Goal: Transaction & Acquisition: Purchase product/service

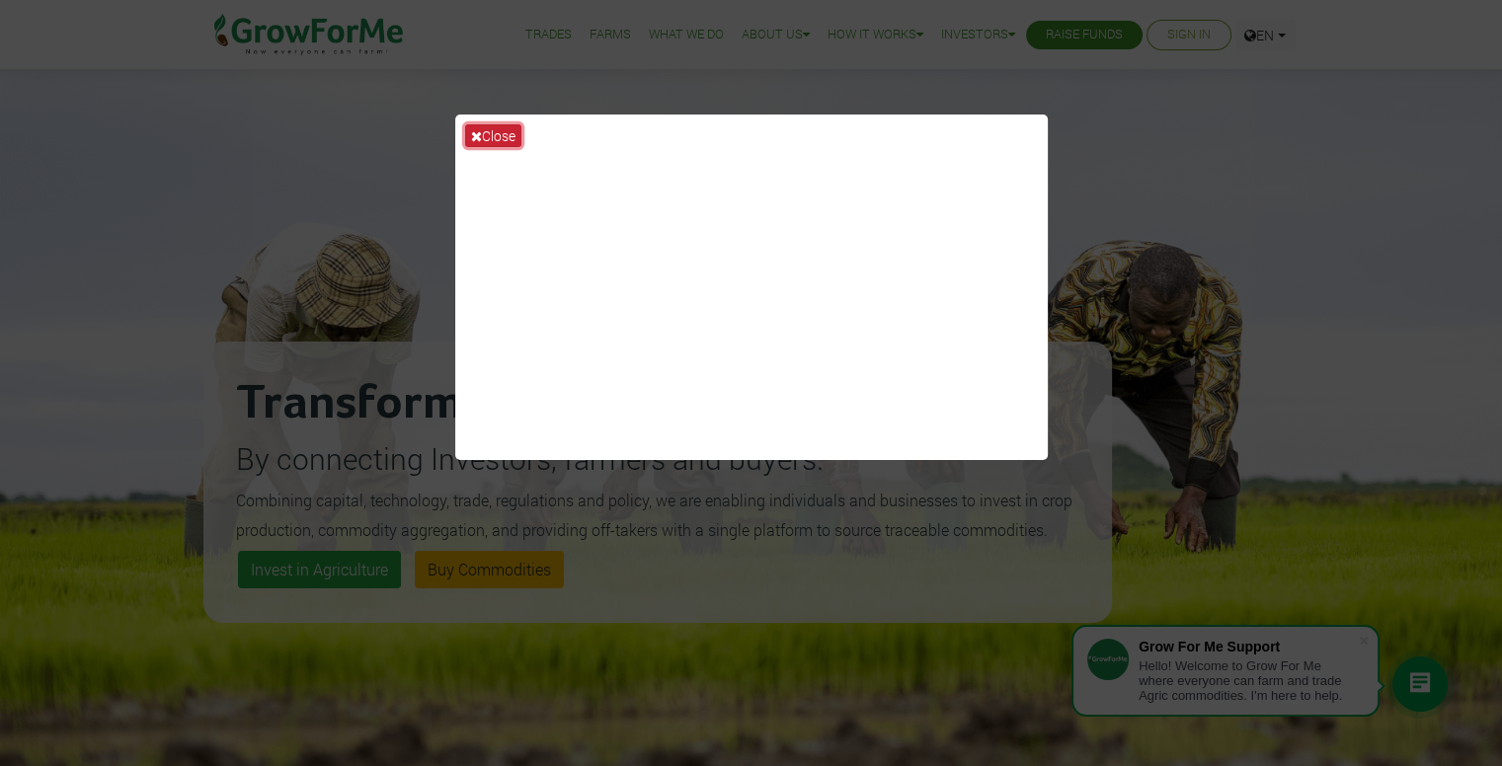
click at [488, 136] on button "Close" at bounding box center [493, 135] width 56 height 23
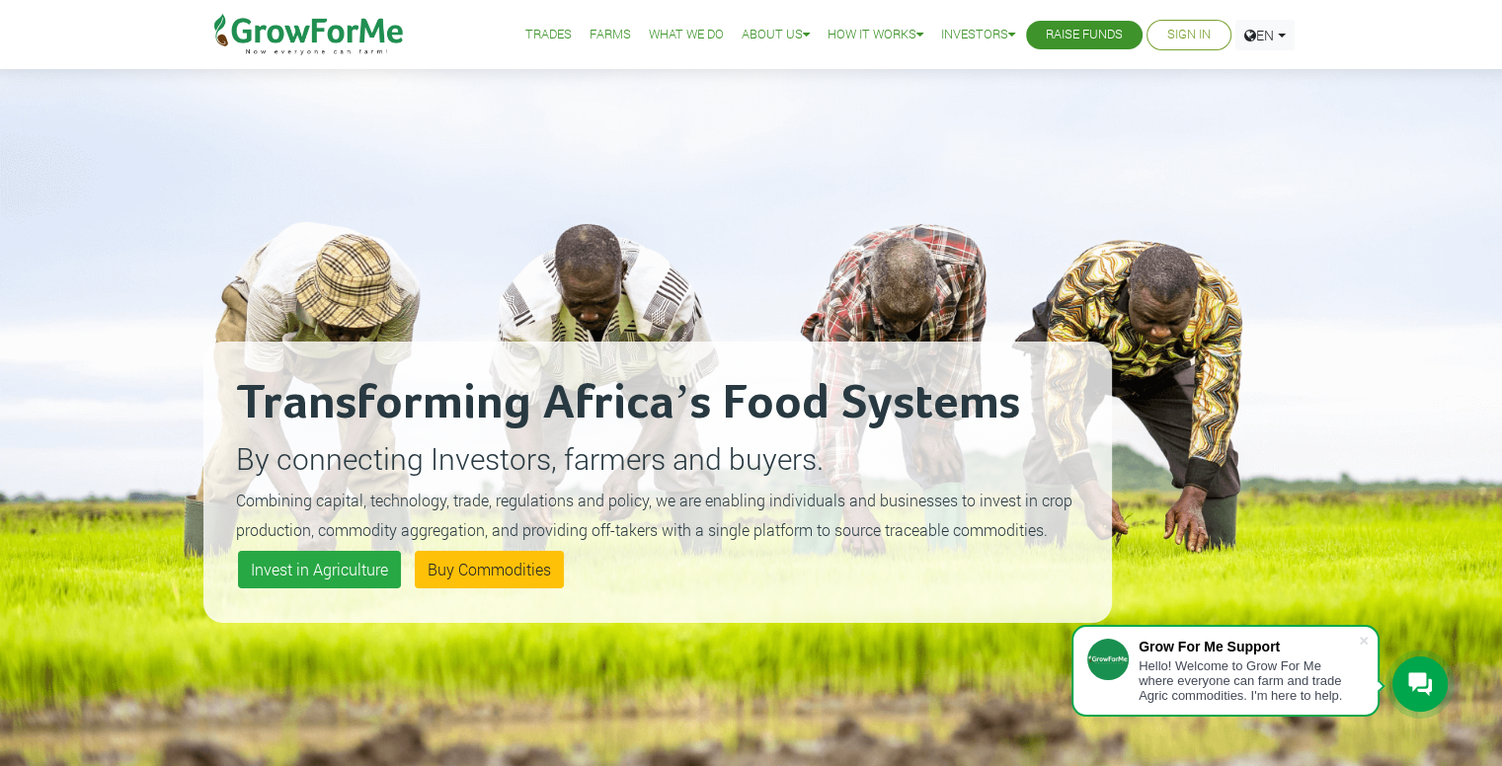
click at [1185, 31] on link "Sign In" at bounding box center [1188, 35] width 43 height 21
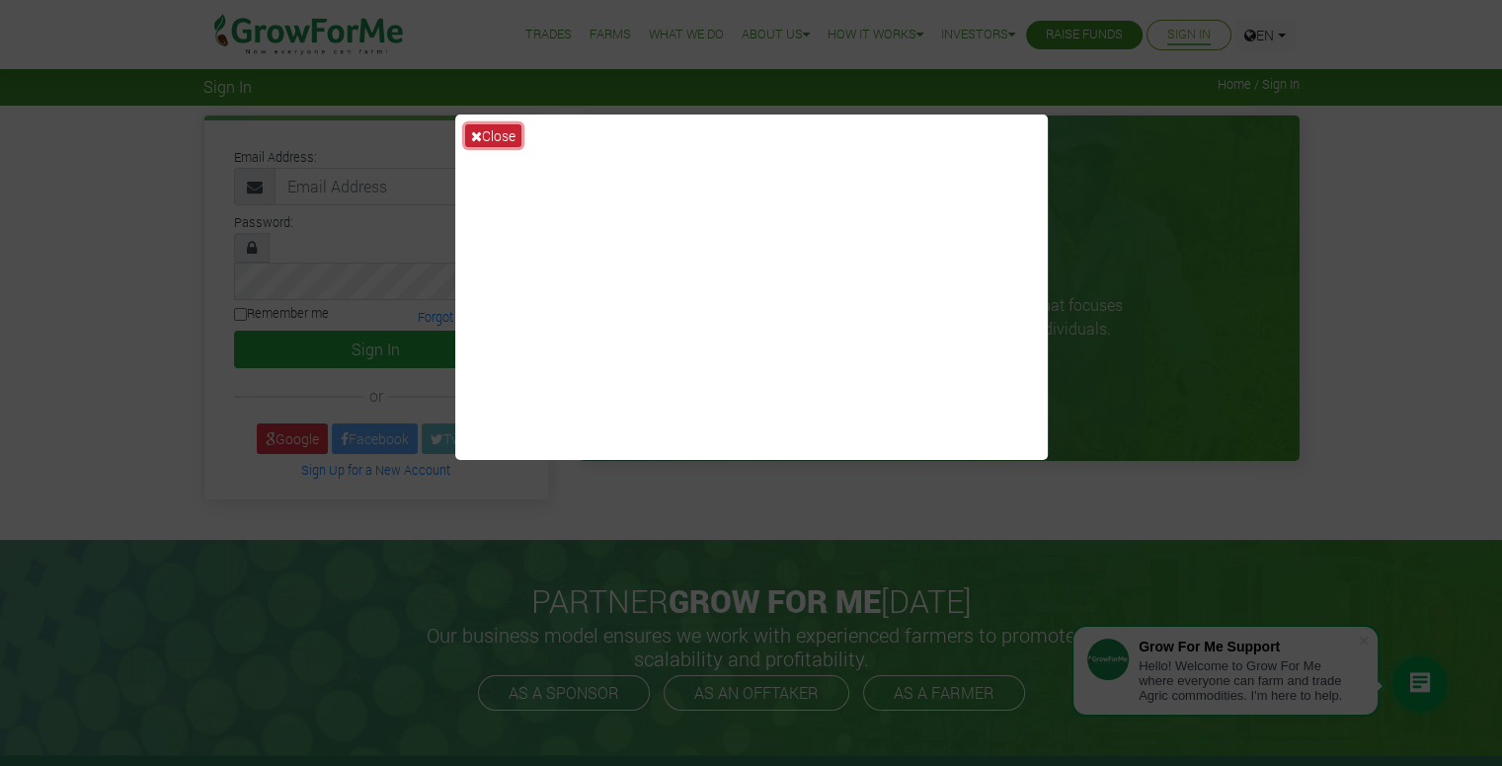
click at [479, 132] on icon at bounding box center [476, 136] width 11 height 14
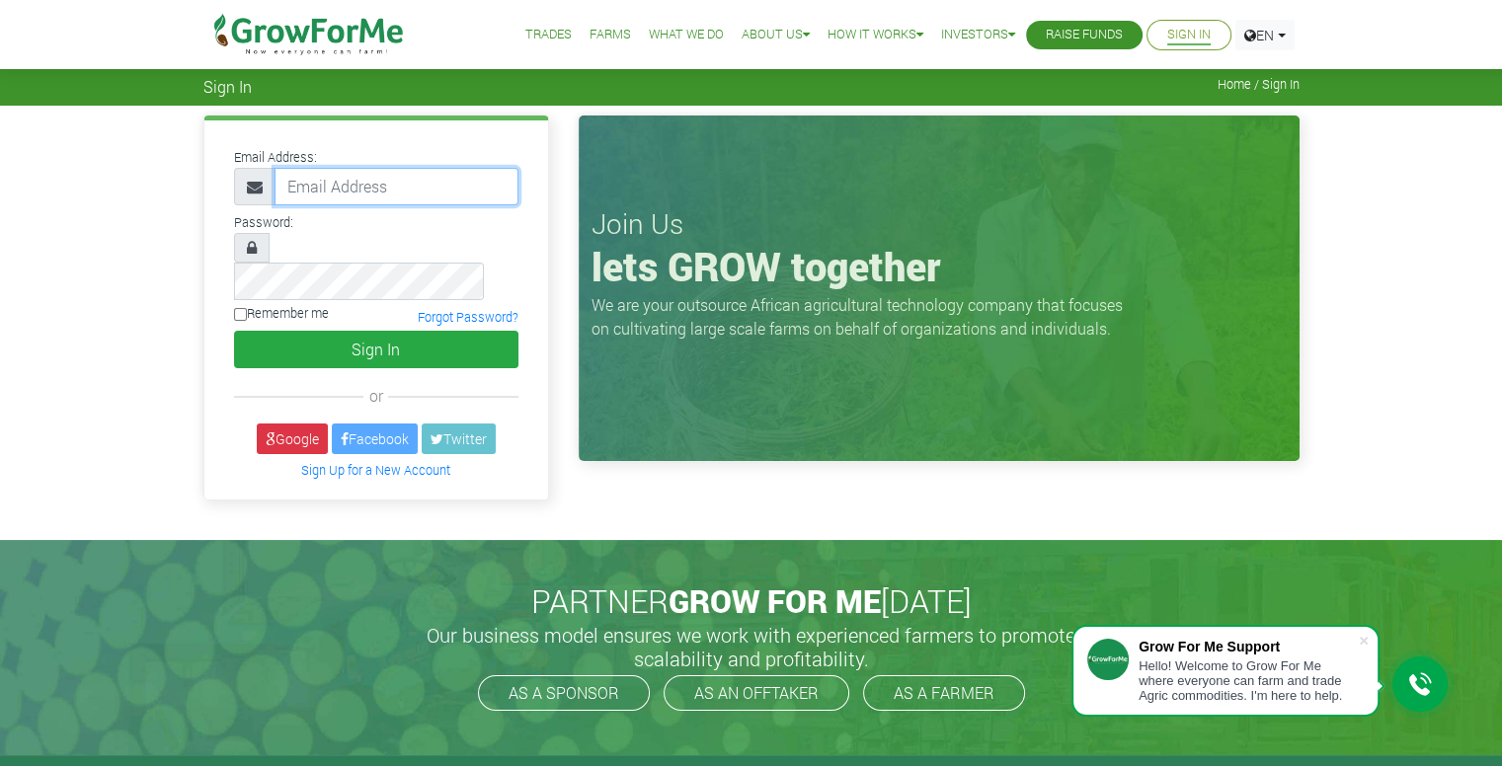
click at [383, 187] on input "email" at bounding box center [396, 187] width 244 height 38
drag, startPoint x: 383, startPoint y: 187, endPoint x: 344, endPoint y: 194, distance: 40.3
click at [344, 194] on input "email" at bounding box center [396, 187] width 244 height 38
paste input "233542862428@growforme.com"
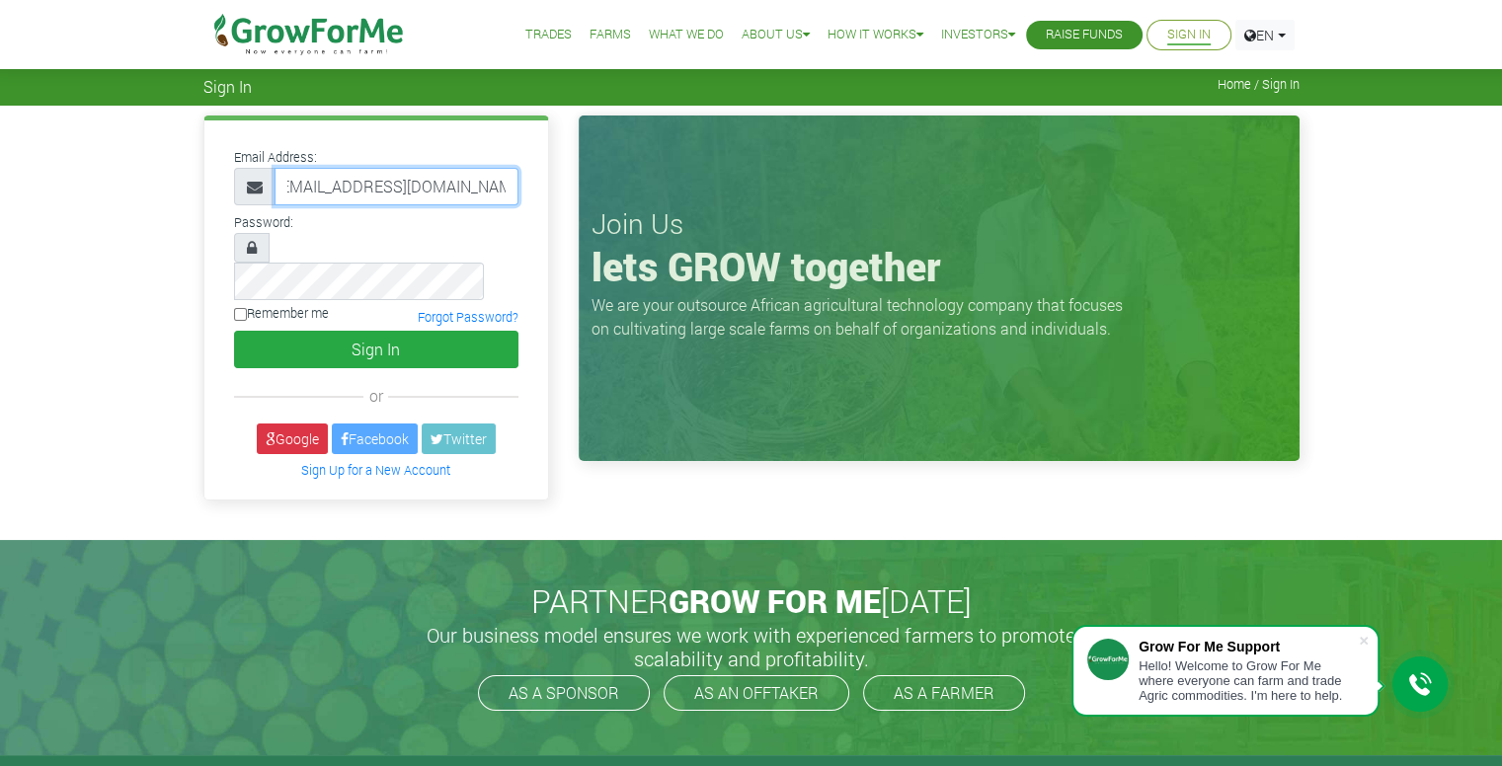
type input "233542862428@growforme.com"
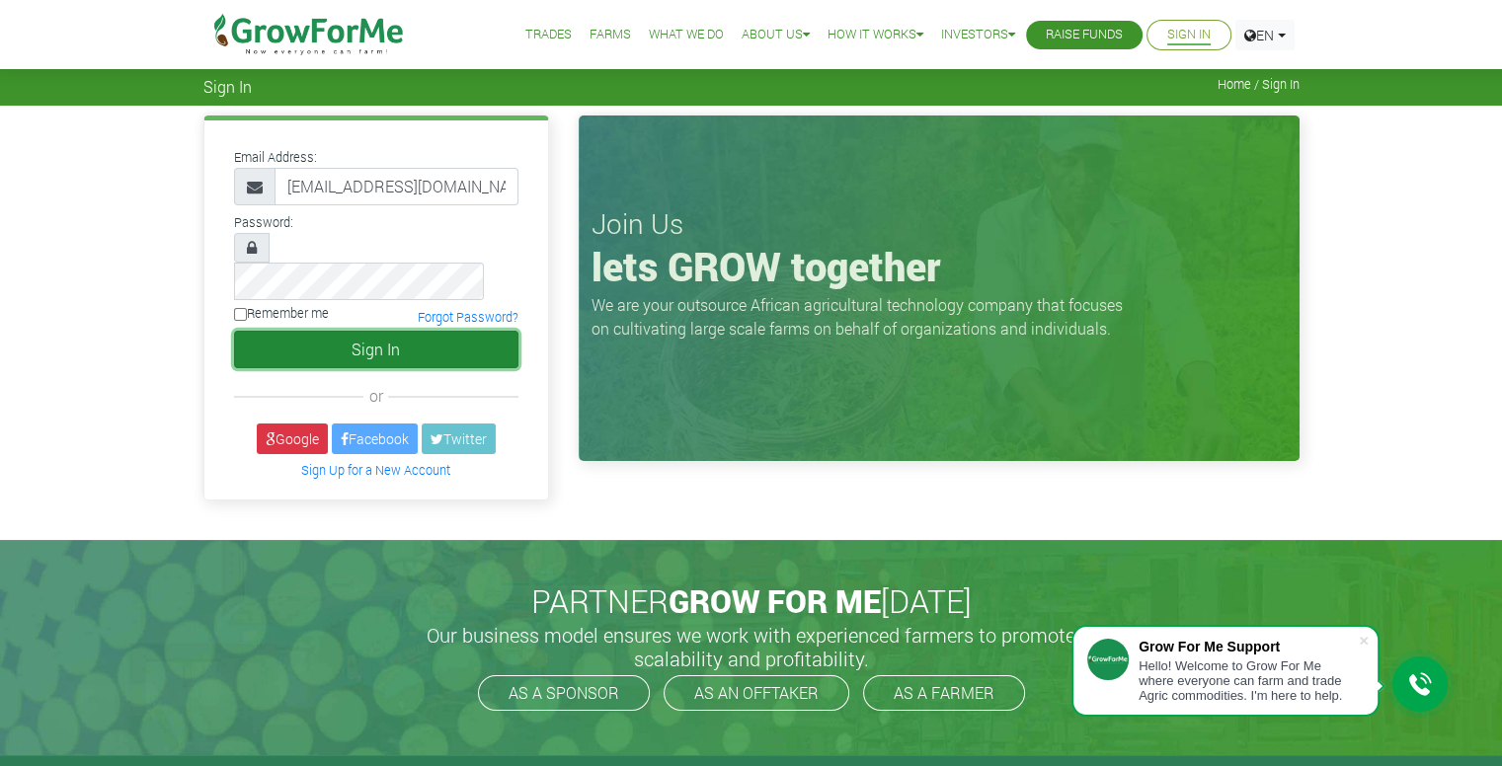
click at [346, 331] on button "Sign In" at bounding box center [376, 350] width 284 height 38
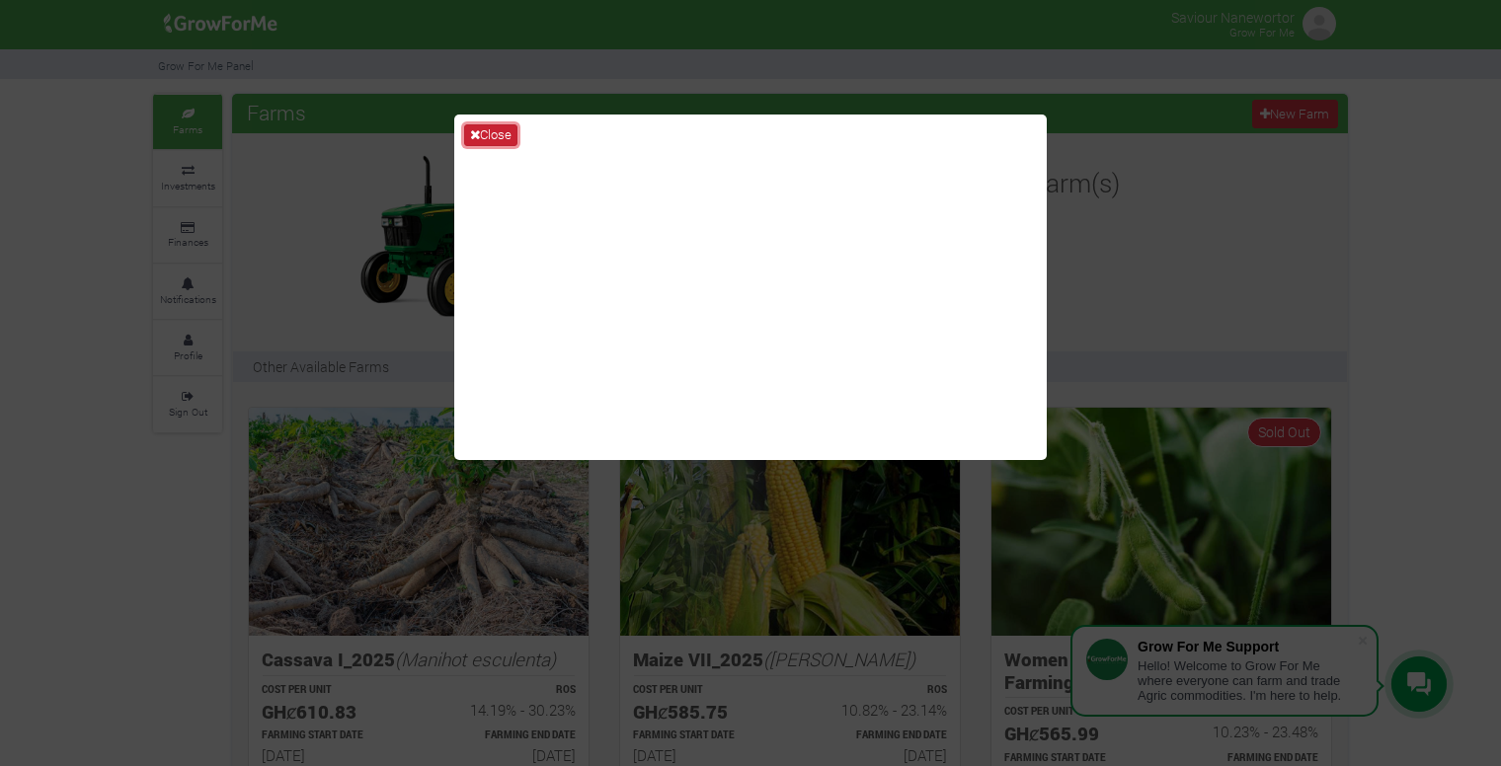
click at [505, 135] on button "Close" at bounding box center [490, 135] width 53 height 22
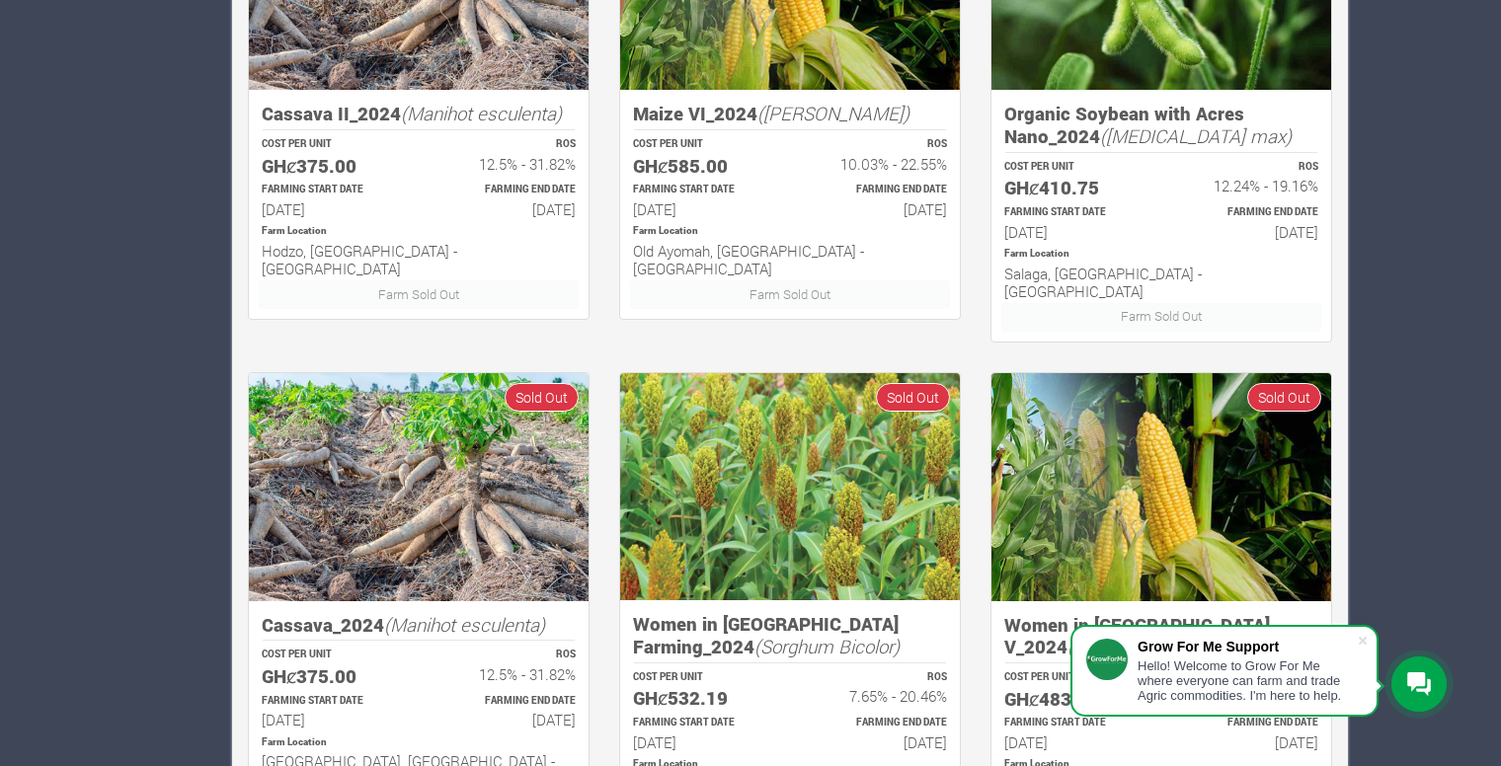
scroll to position [1181, 0]
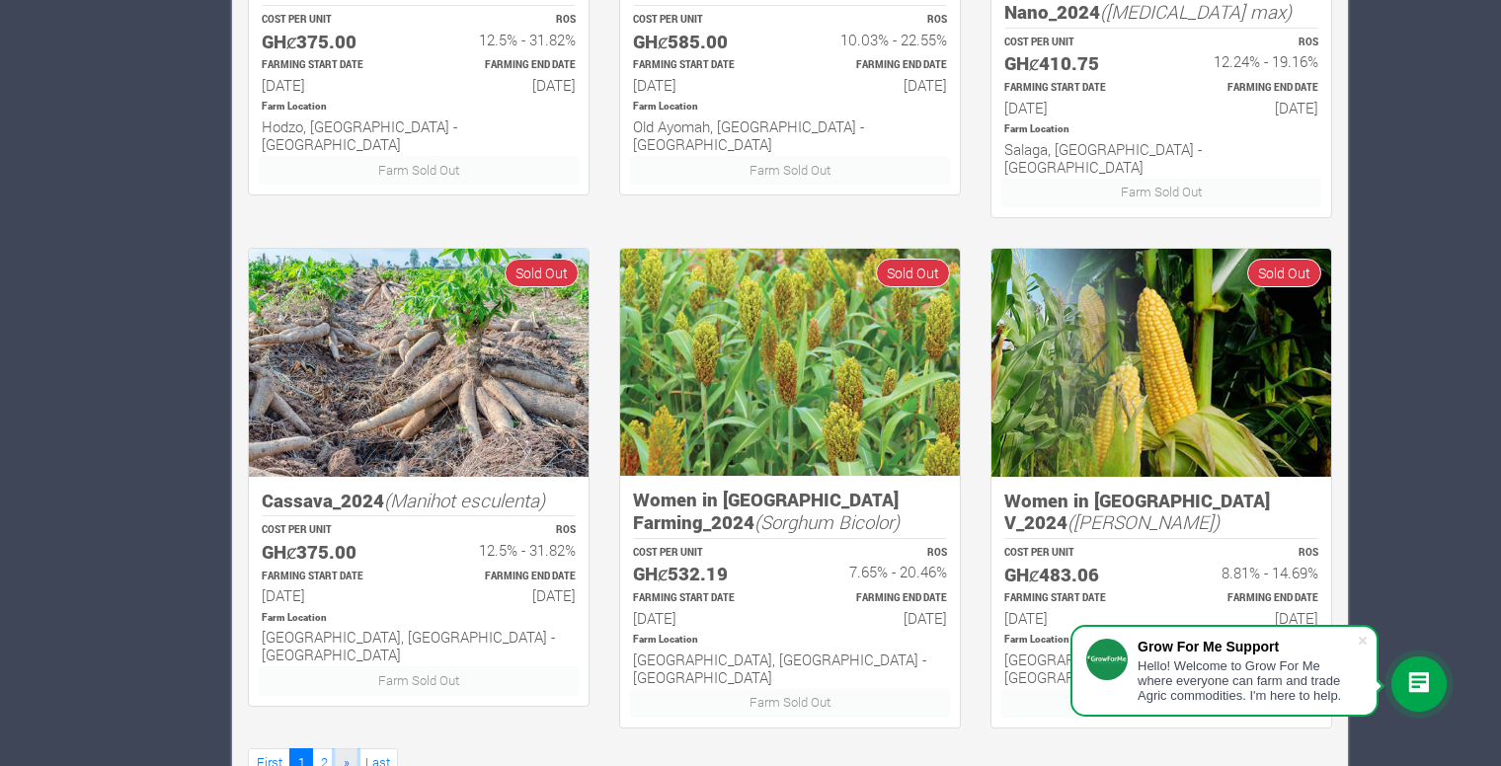
click at [341, 748] on link "»" at bounding box center [346, 762] width 23 height 29
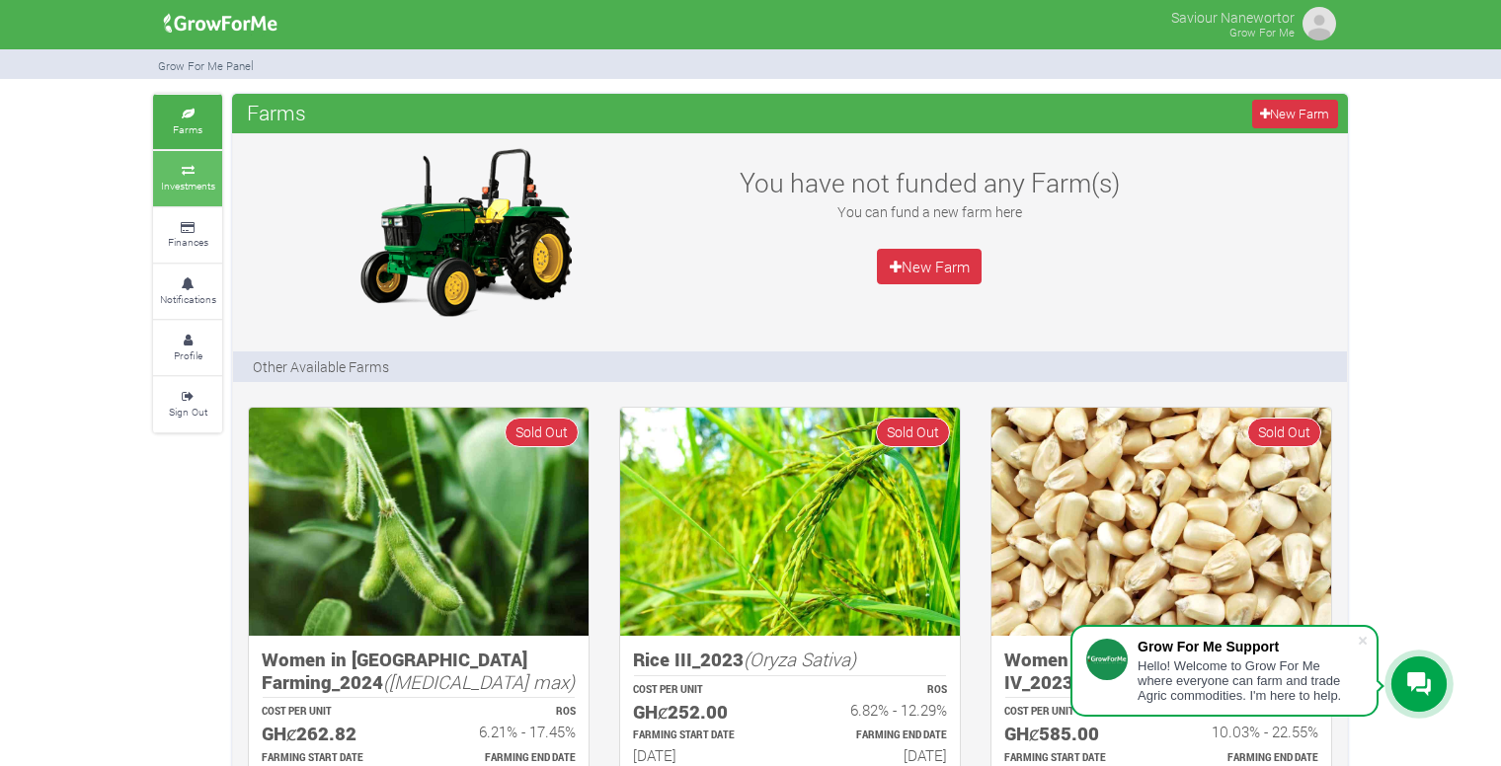
click at [209, 183] on small "Investments" at bounding box center [188, 186] width 54 height 14
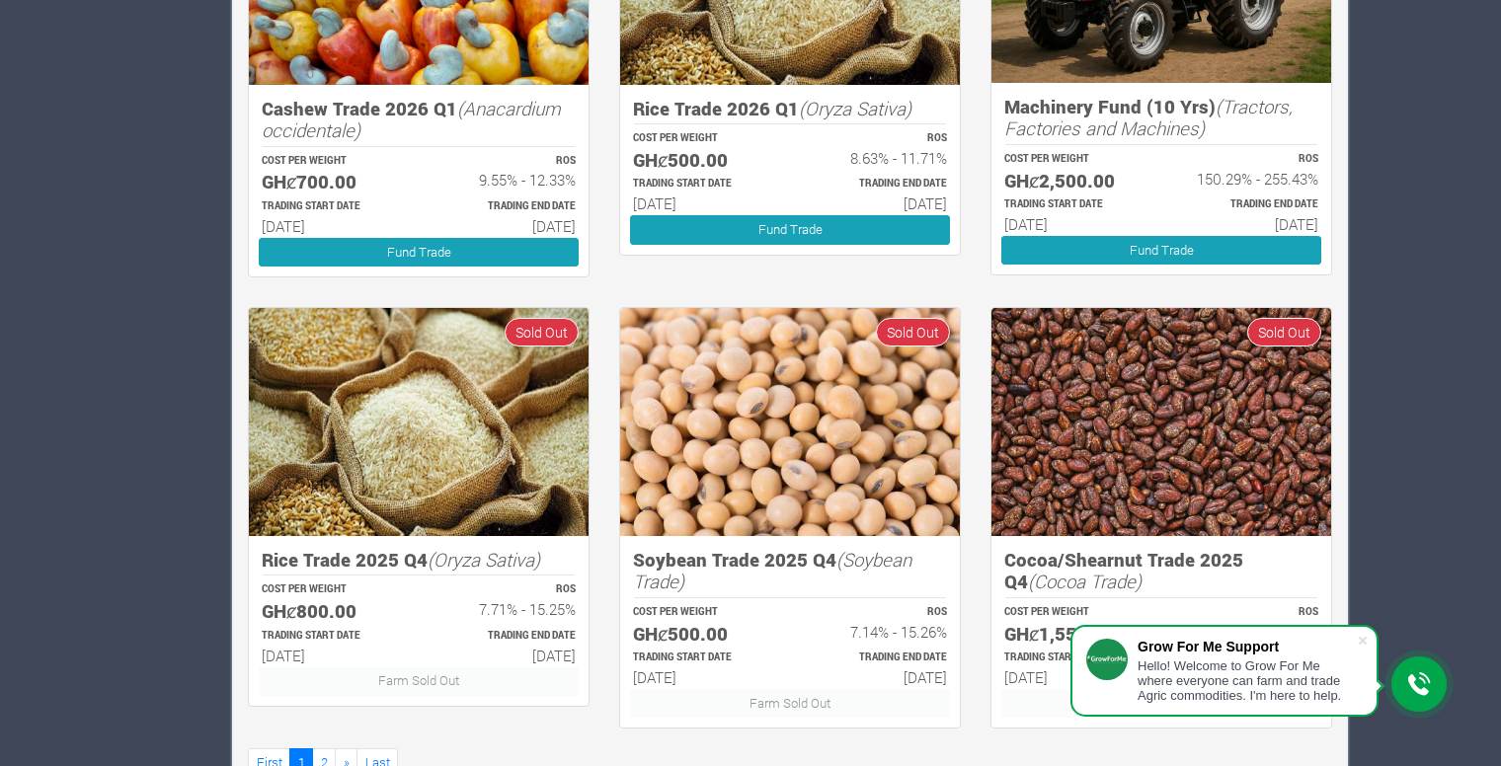
scroll to position [1056, 0]
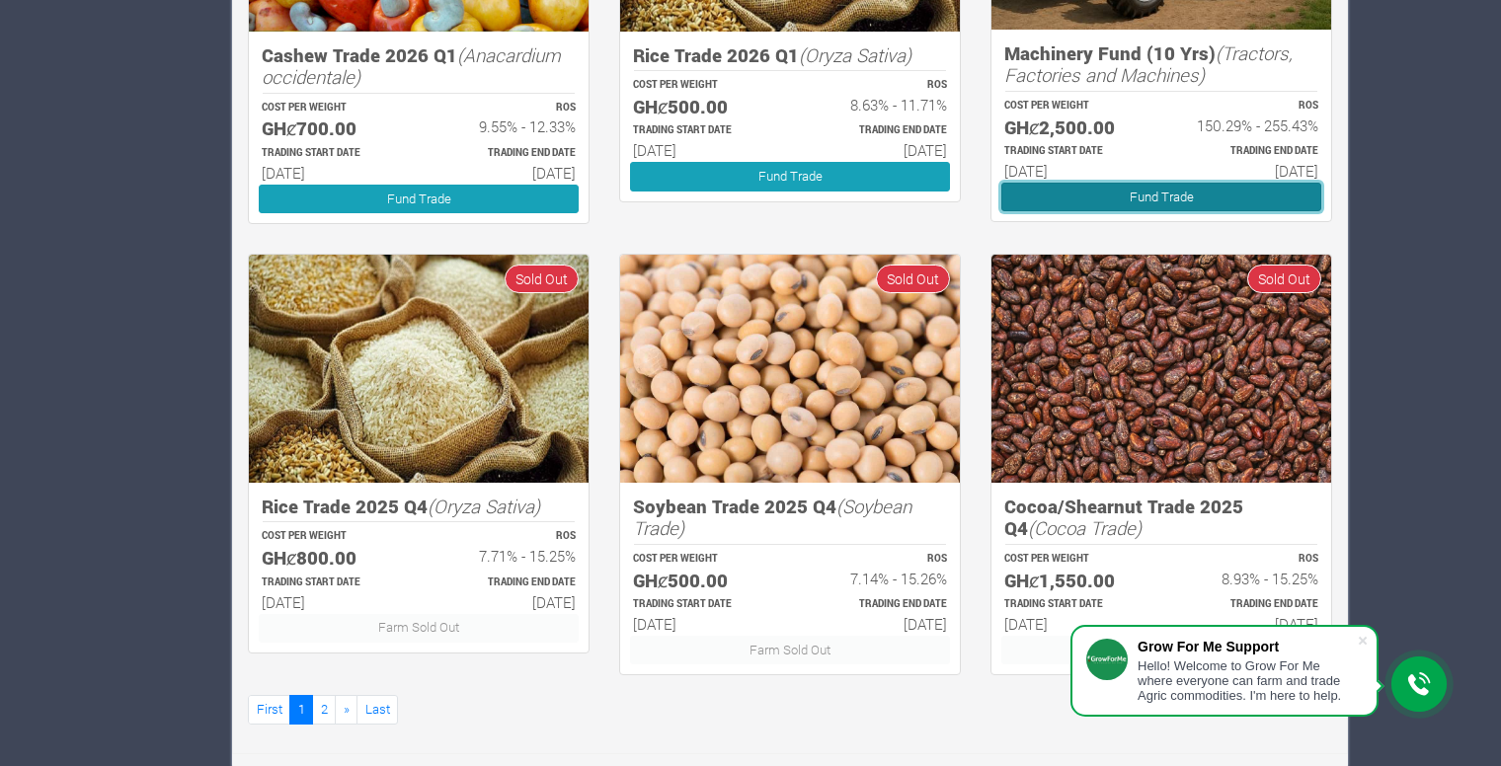
click at [1232, 196] on link "Fund Trade" at bounding box center [1161, 197] width 320 height 29
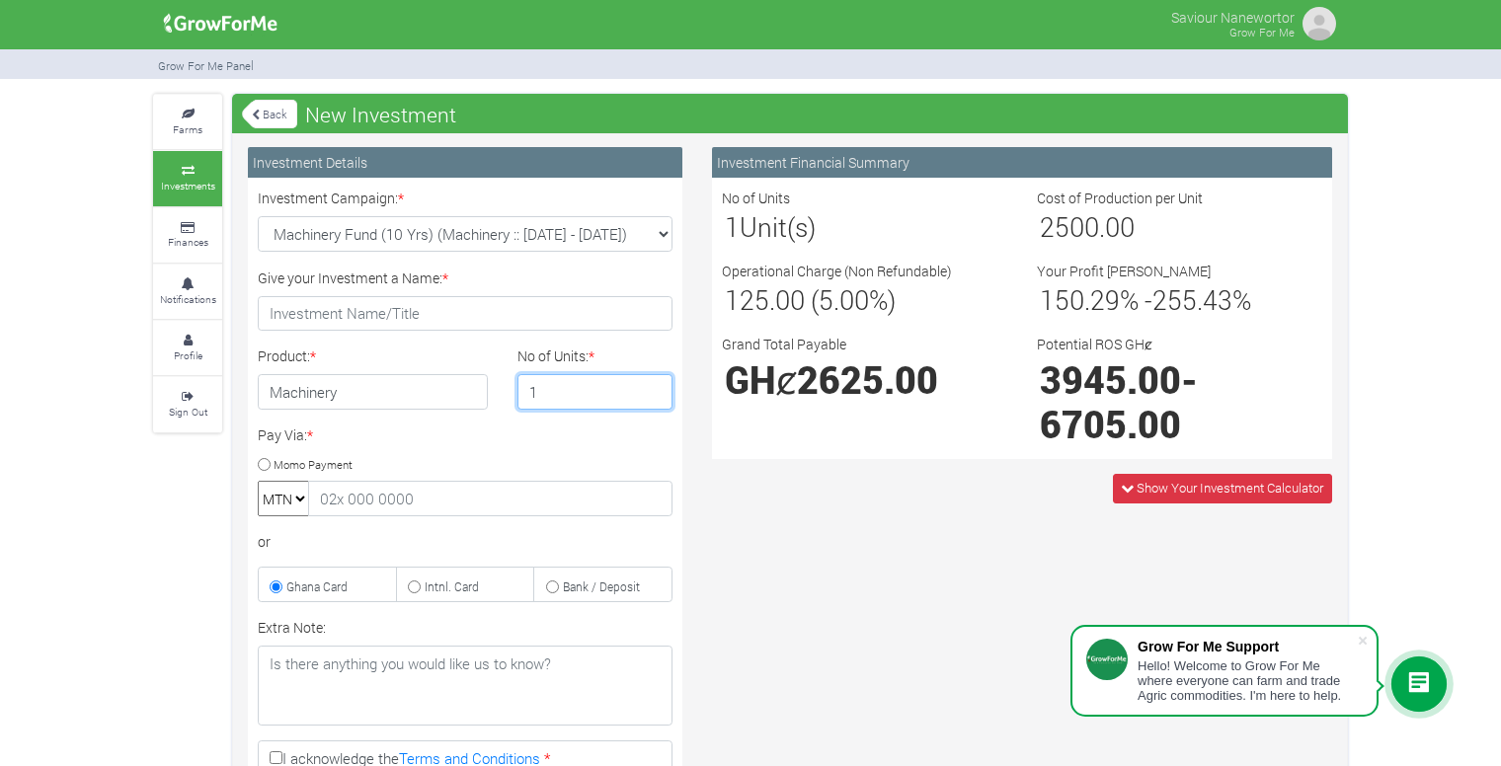
click at [577, 399] on input "1" at bounding box center [595, 392] width 156 height 36
click at [658, 400] on input "4" at bounding box center [595, 392] width 156 height 36
click at [658, 400] on input "3" at bounding box center [595, 392] width 156 height 36
click at [658, 400] on input "2" at bounding box center [595, 392] width 156 height 36
click at [658, 400] on input "1" at bounding box center [595, 392] width 156 height 36
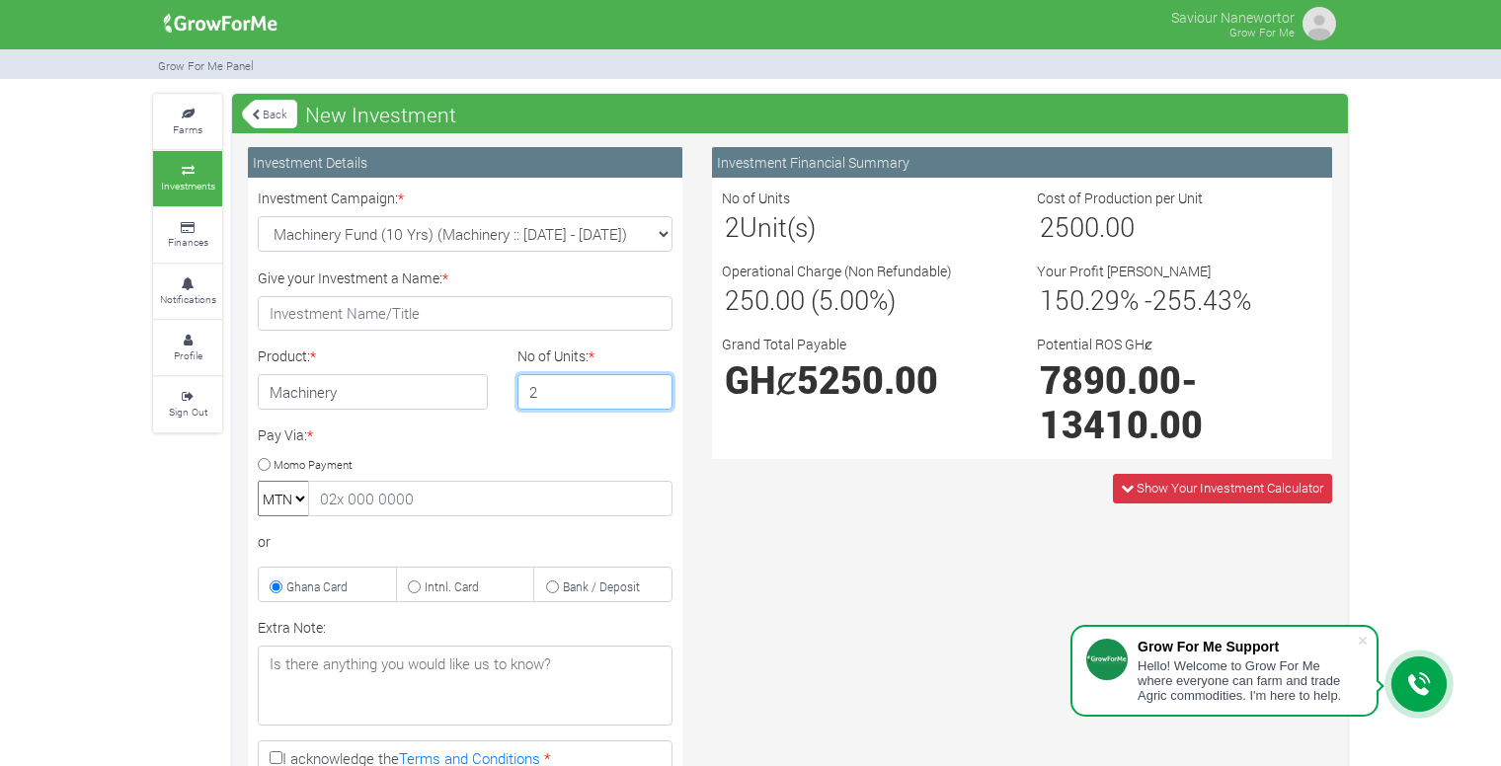
click at [647, 388] on input "2" at bounding box center [595, 392] width 156 height 36
type input "3"
click at [653, 388] on input "3" at bounding box center [595, 392] width 156 height 36
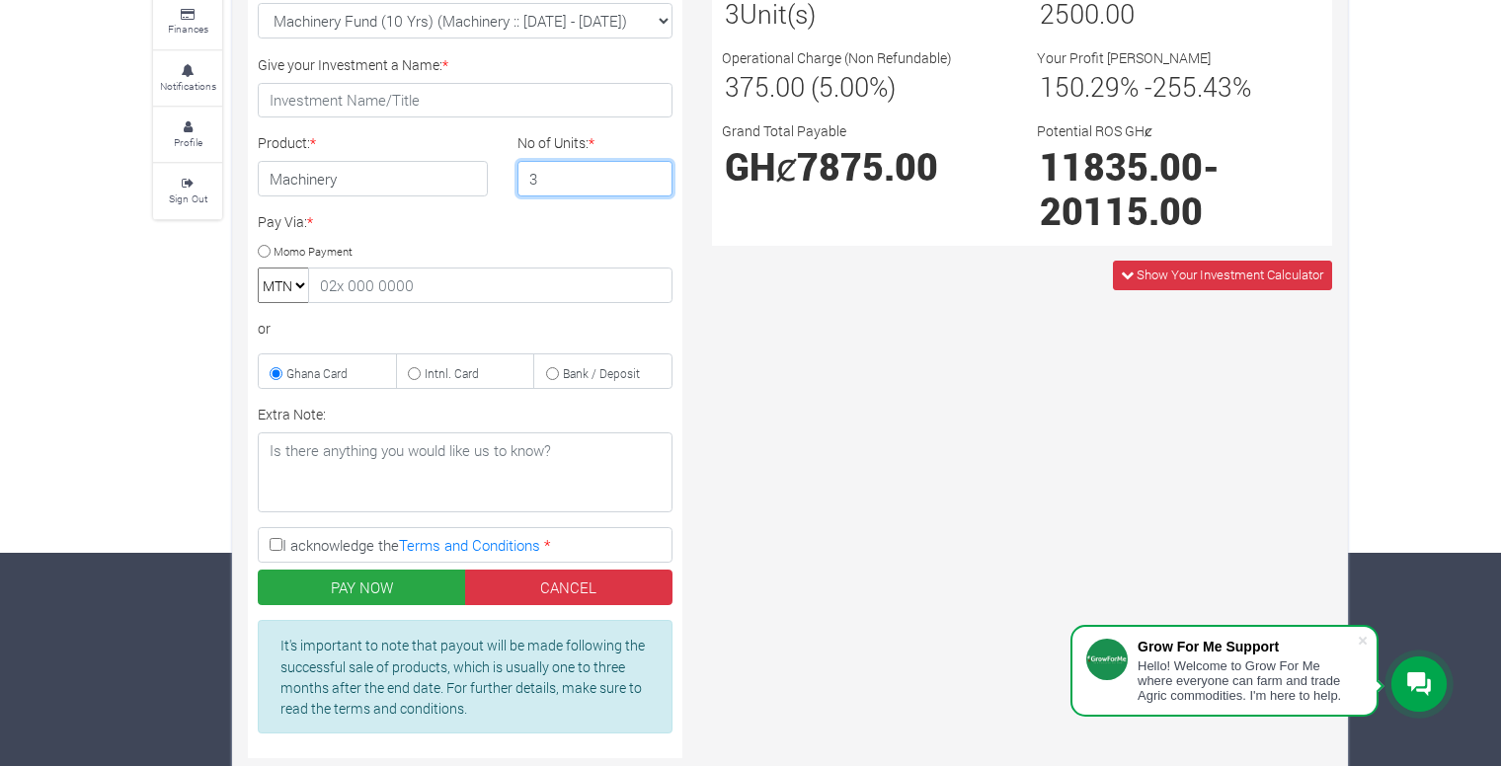
scroll to position [271, 0]
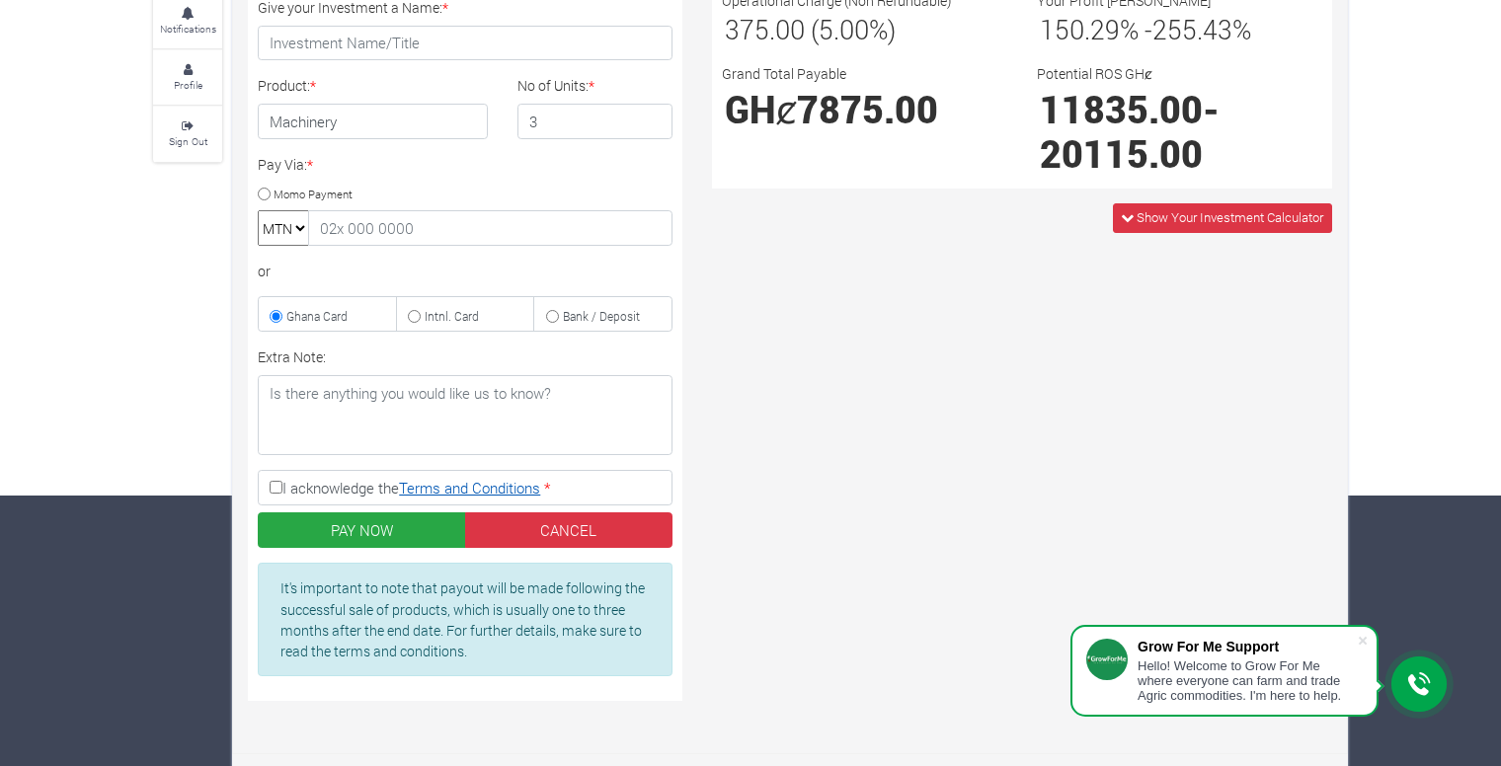
click at [494, 479] on link "Terms and Conditions" at bounding box center [469, 488] width 141 height 20
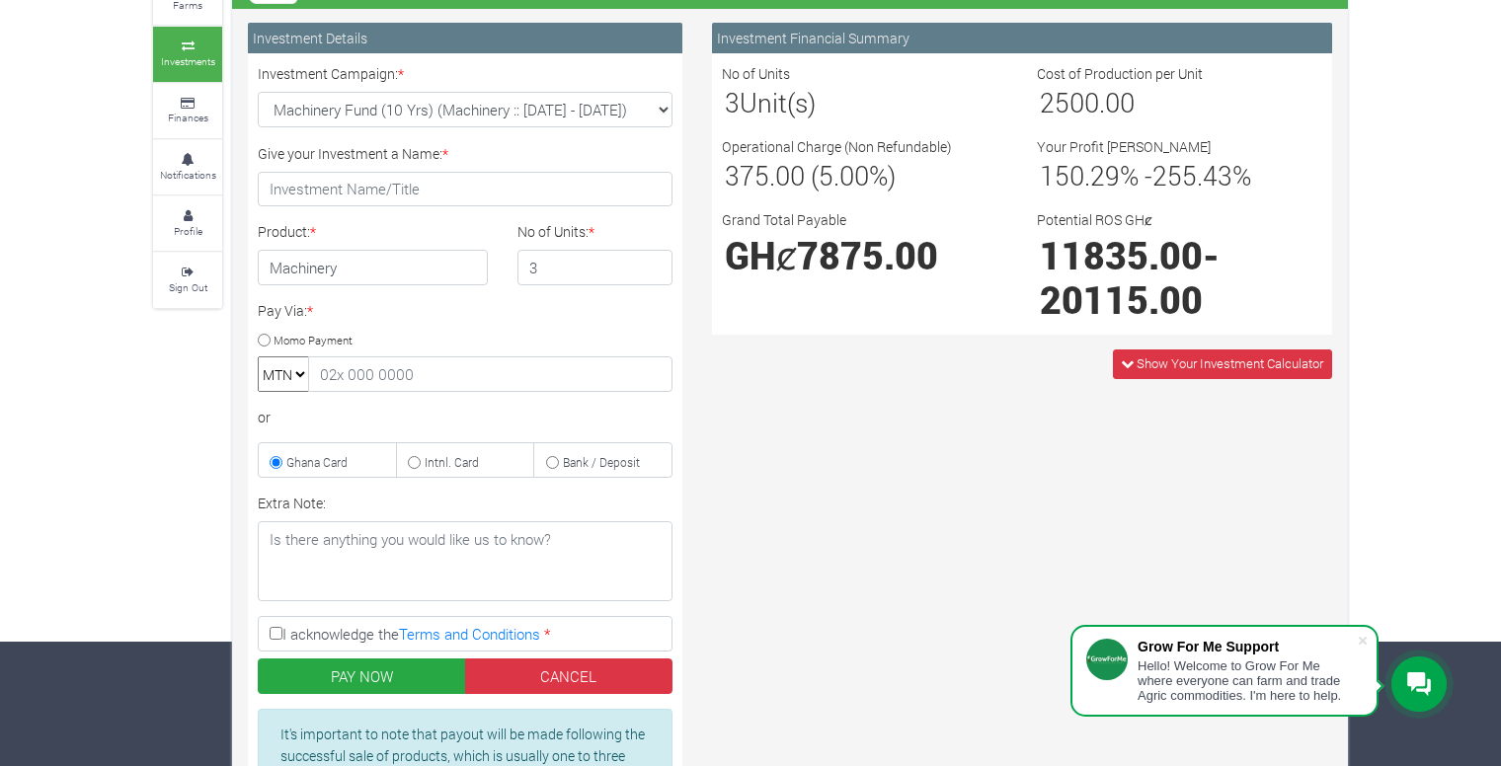
scroll to position [0, 0]
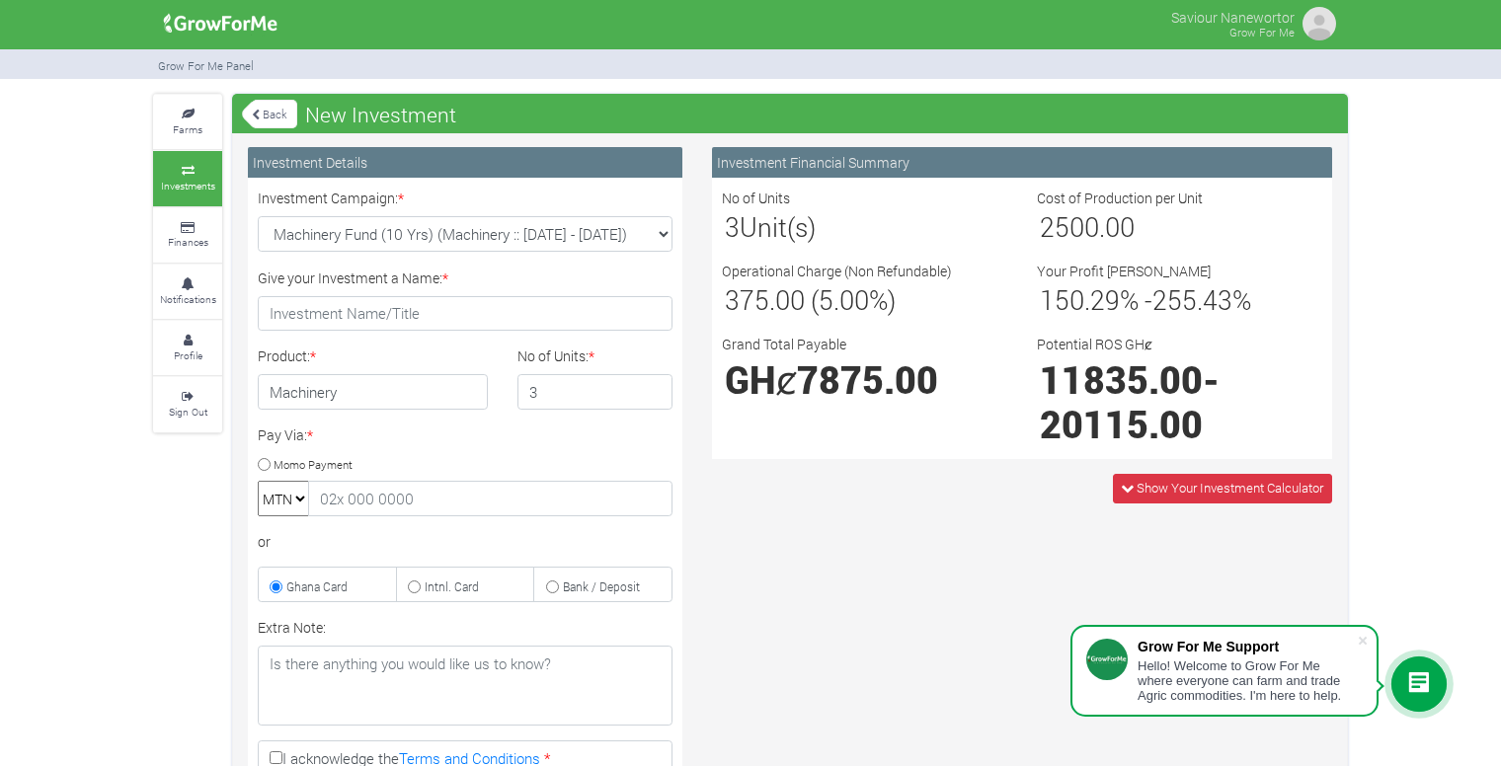
click at [256, 120] on link "Back" at bounding box center [269, 114] width 55 height 33
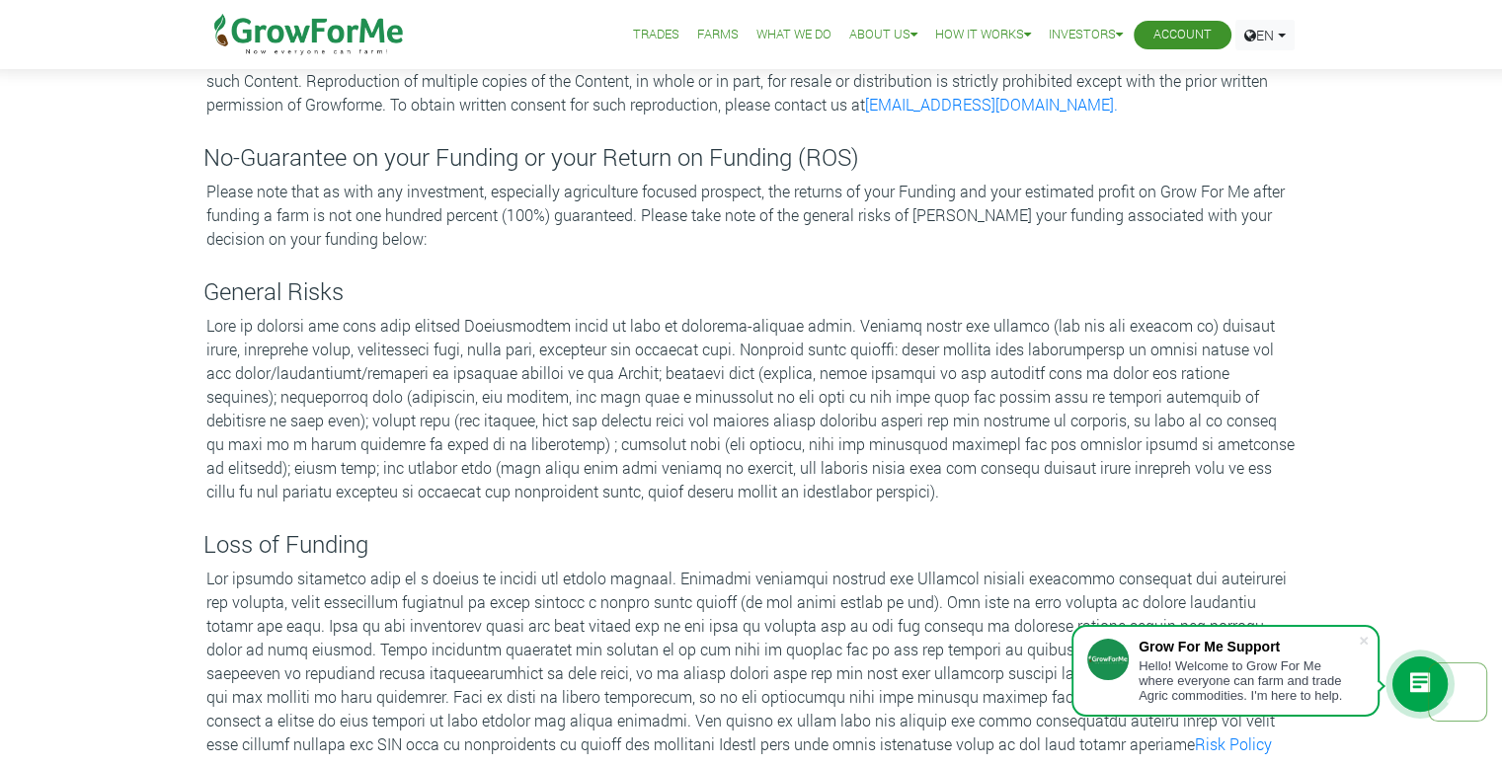
scroll to position [512, 0]
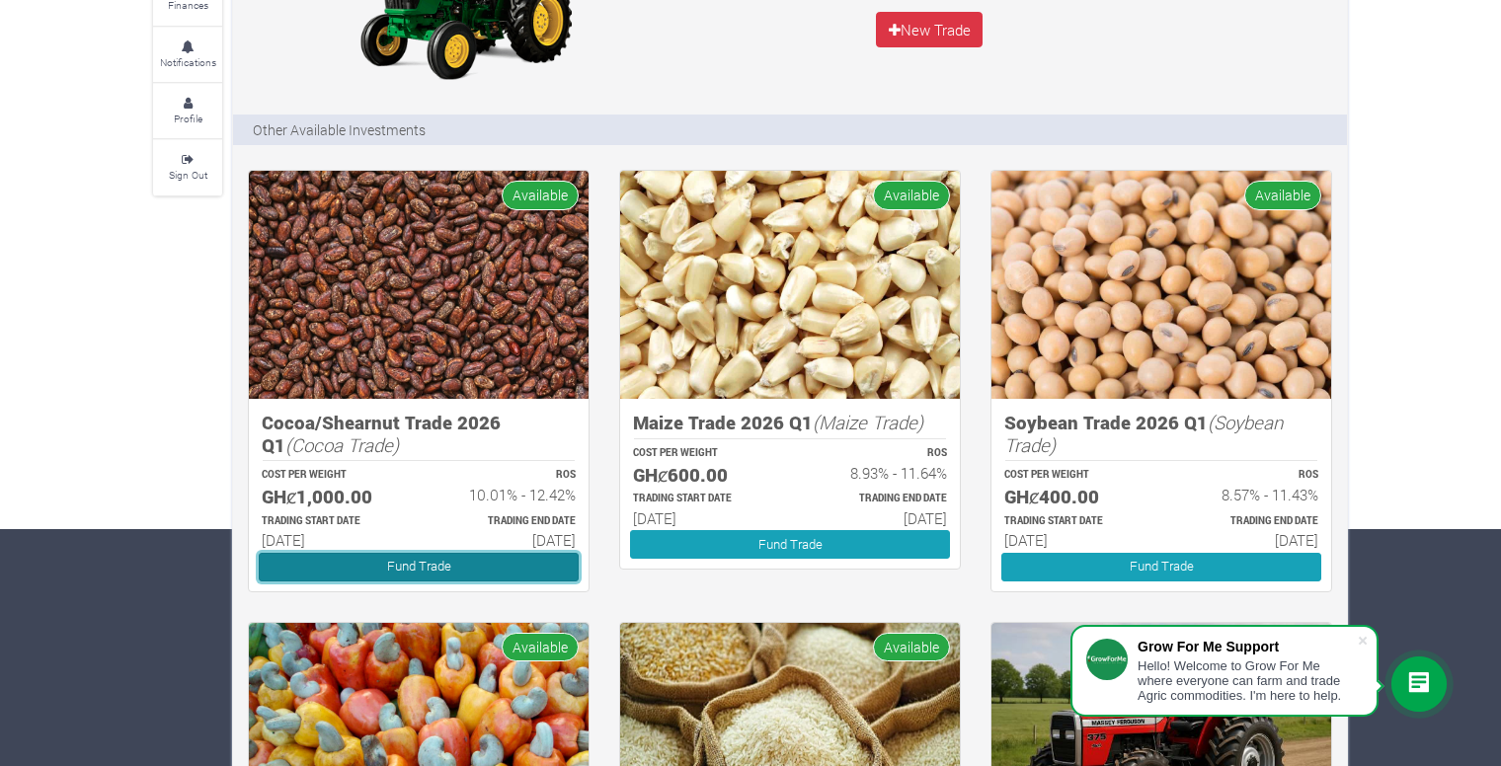
click at [402, 562] on link "Fund Trade" at bounding box center [419, 567] width 320 height 29
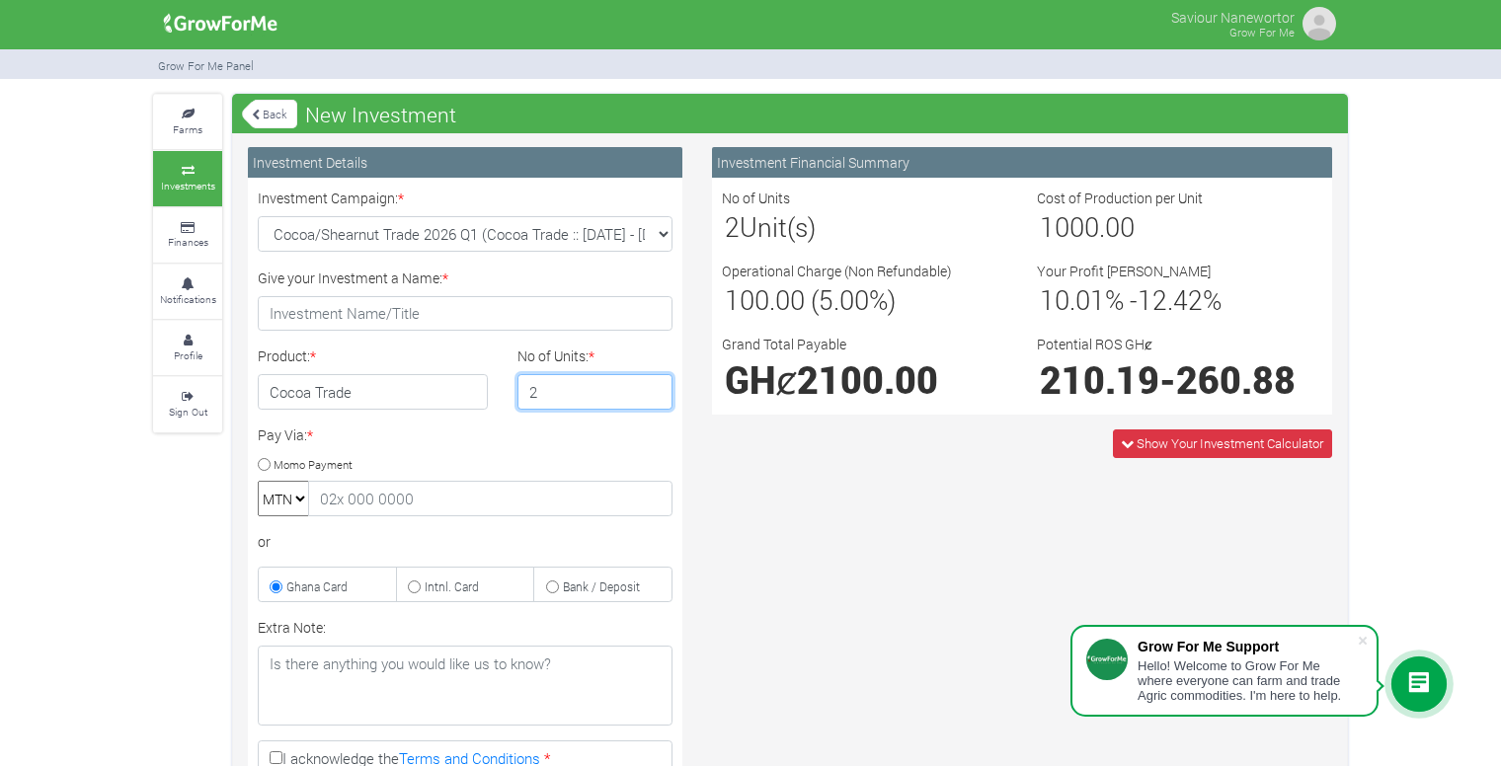
click at [652, 385] on input "2" at bounding box center [595, 392] width 156 height 36
click at [656, 399] on input "1" at bounding box center [595, 392] width 156 height 36
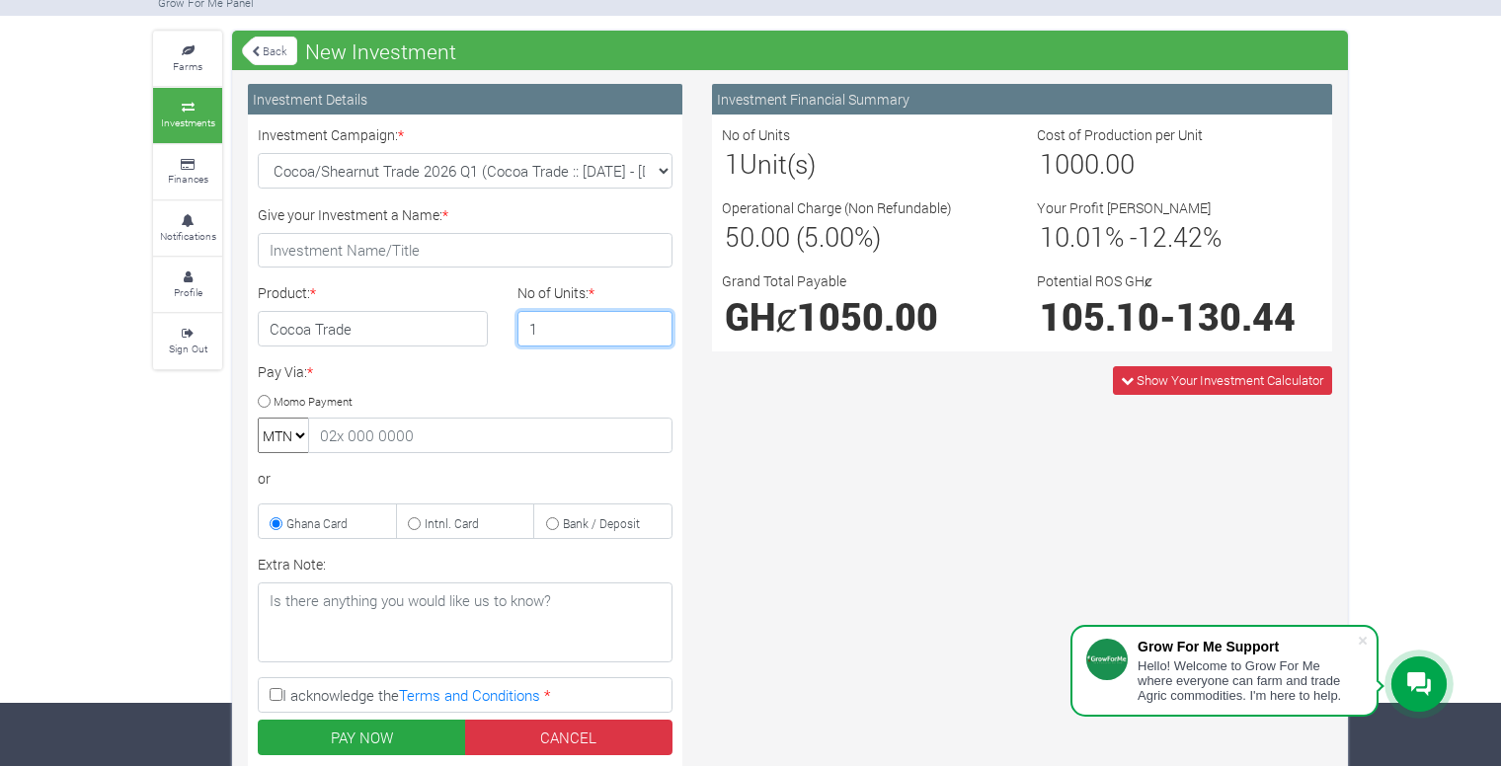
scroll to position [62, 0]
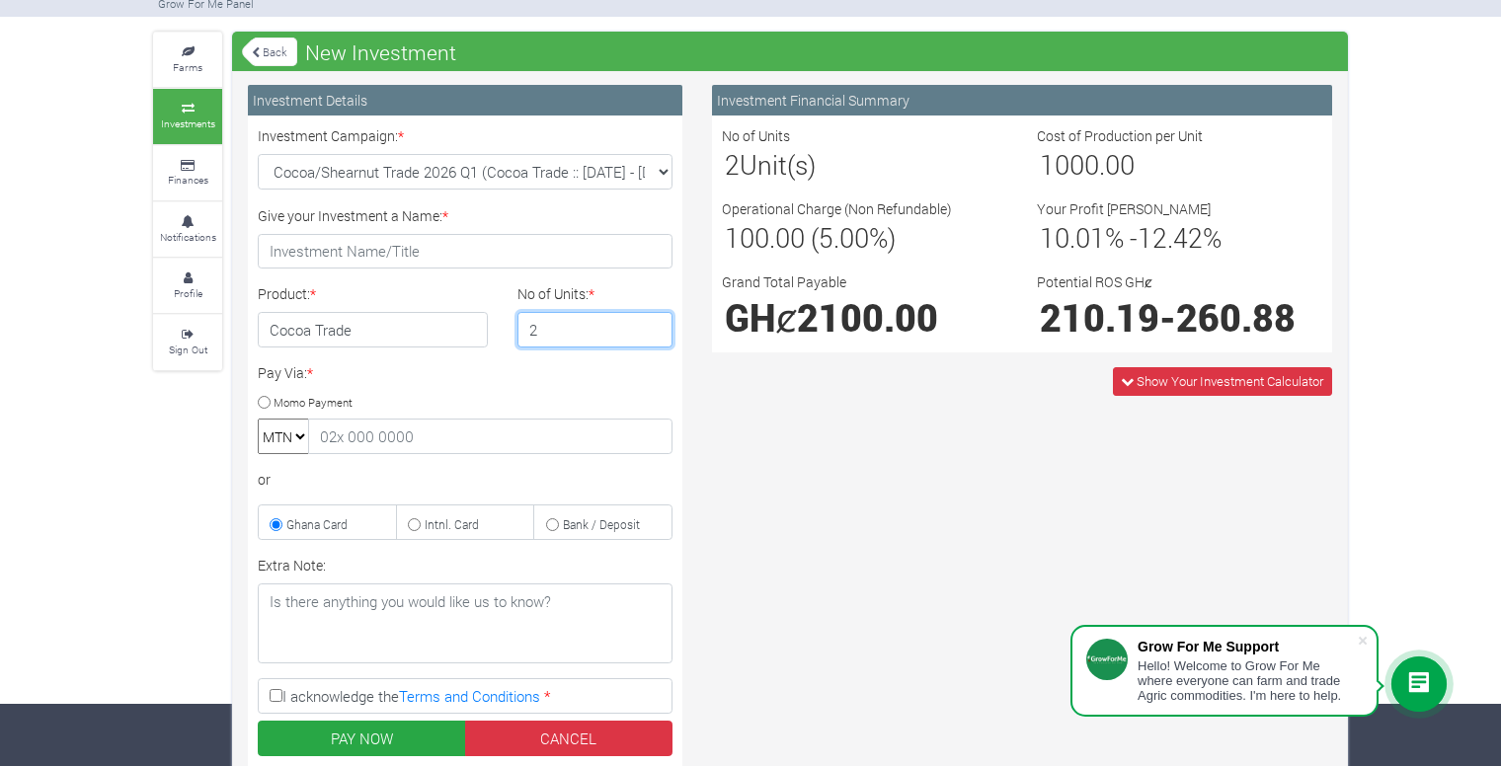
click at [656, 320] on input "2" at bounding box center [595, 330] width 156 height 36
click at [656, 320] on input "3" at bounding box center [595, 330] width 156 height 36
type input "4"
click at [656, 320] on input "4" at bounding box center [595, 330] width 156 height 36
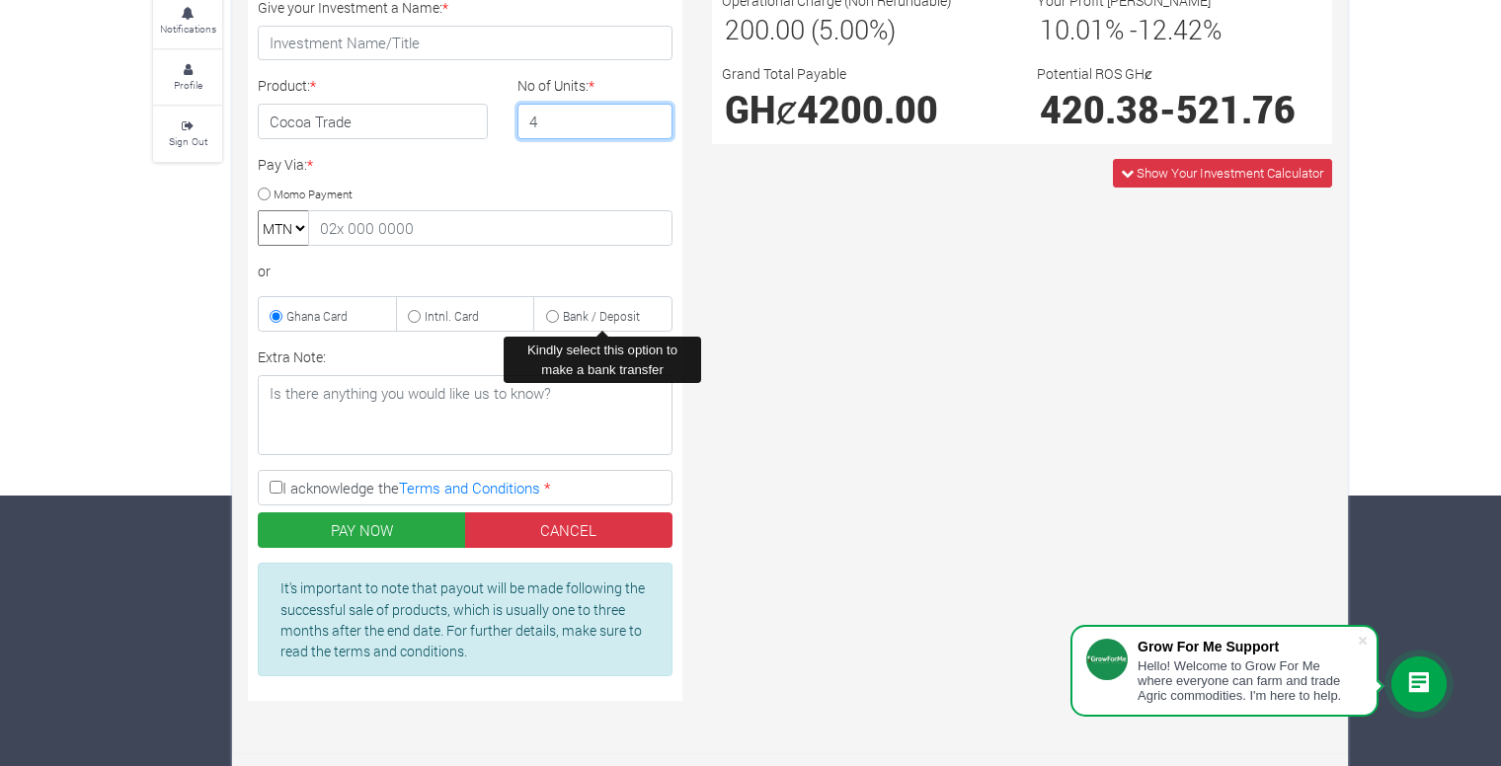
scroll to position [0, 0]
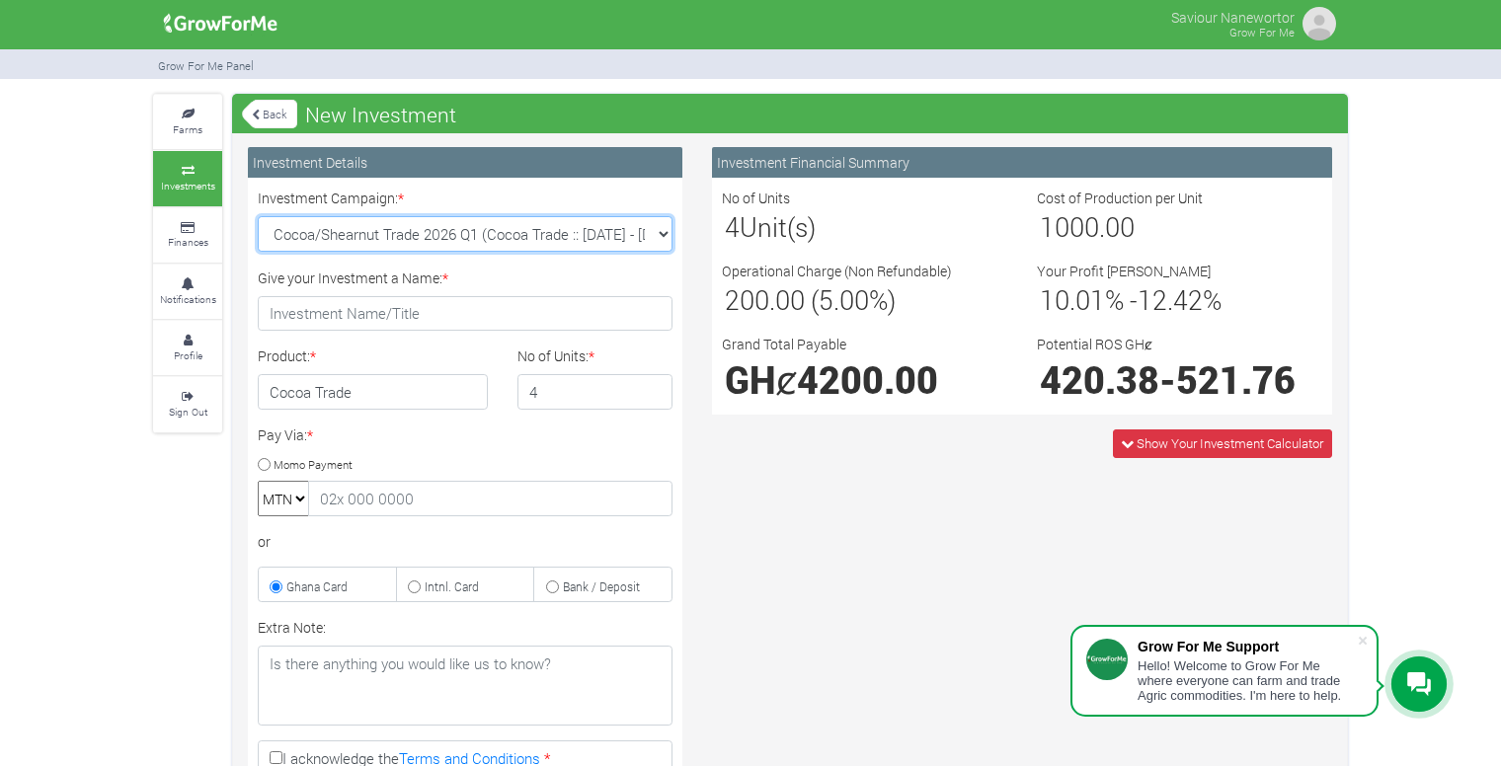
click at [610, 238] on select "Cocoa/Shearnut Trade 2026 Q1 (Cocoa Trade :: [DATE] - [DATE]) Maize Trade 2026 …" at bounding box center [465, 234] width 415 height 36
select select "50"
click at [258, 216] on select "Cocoa/Shearnut Trade 2026 Q1 (Cocoa Trade :: [DATE] - [DATE]) Maize Trade 2026 …" at bounding box center [465, 234] width 415 height 36
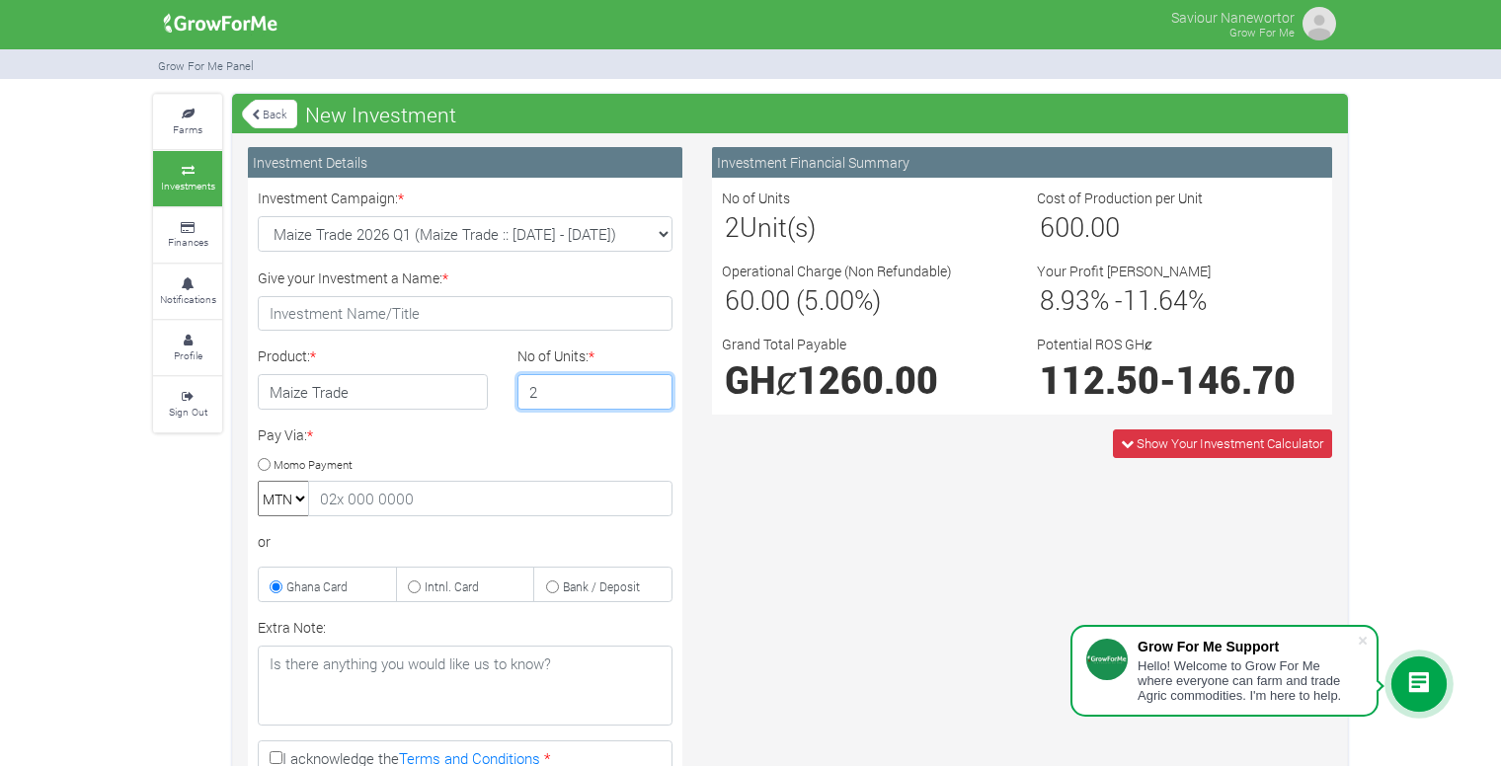
click at [652, 386] on input "2" at bounding box center [595, 392] width 156 height 36
click at [619, 390] on input "2" at bounding box center [595, 392] width 156 height 36
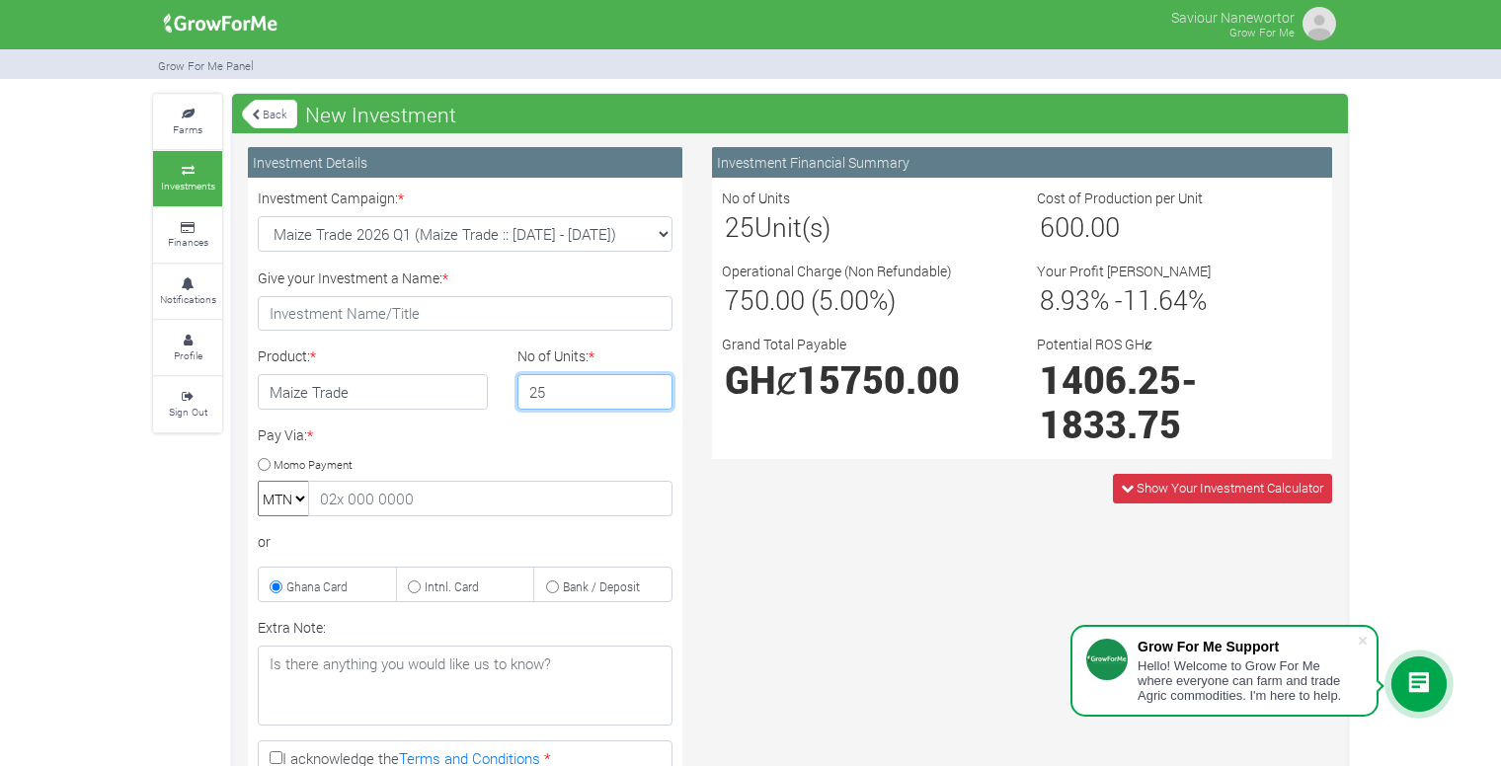
type input "25"
